Goal: Task Accomplishment & Management: Manage account settings

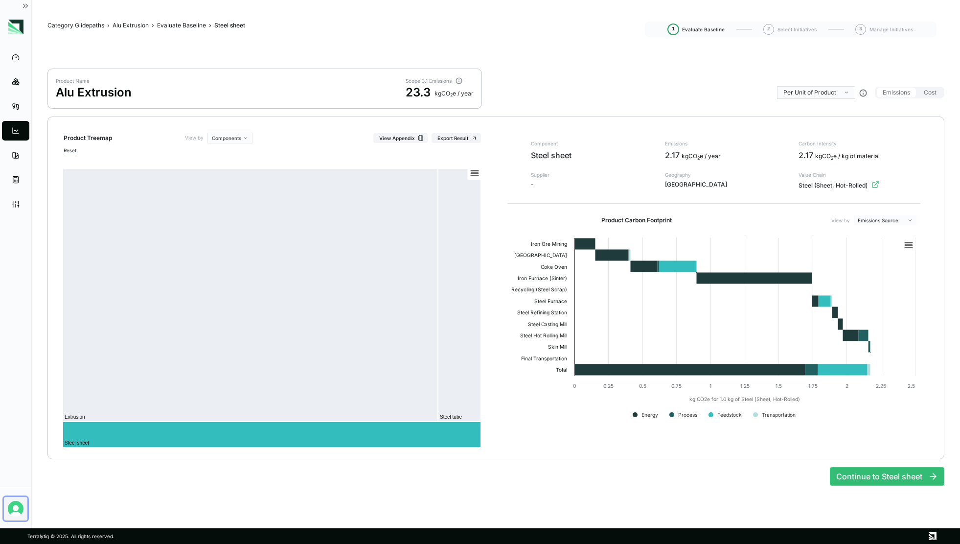
click at [13, 506] on img "Open user button" at bounding box center [16, 509] width 16 height 16
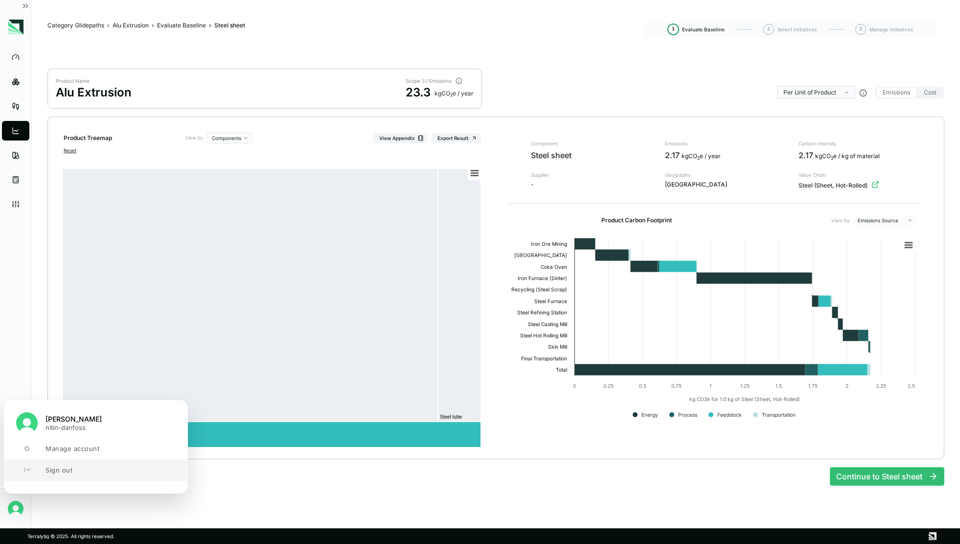
click at [40, 474] on button "Sign out" at bounding box center [95, 470] width 183 height 22
